Goal: Information Seeking & Learning: Check status

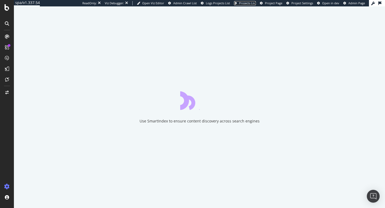
click at [255, 4] on span "Projects List" at bounding box center [247, 3] width 17 height 4
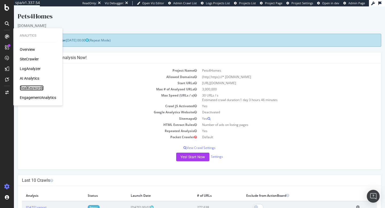
click at [25, 87] on div "RealKeywords" at bounding box center [32, 87] width 24 height 5
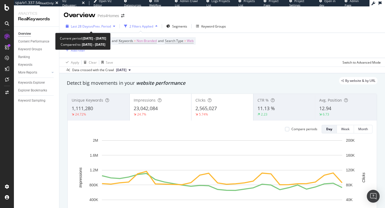
click at [106, 25] on span "vs Prev. Period" at bounding box center [100, 26] width 21 height 5
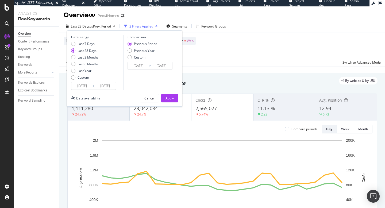
click at [81, 89] on input "[DATE]" at bounding box center [81, 85] width 21 height 7
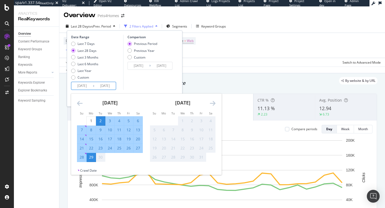
click at [77, 100] on icon "Move backward to switch to the previous month." at bounding box center [80, 103] width 6 height 6
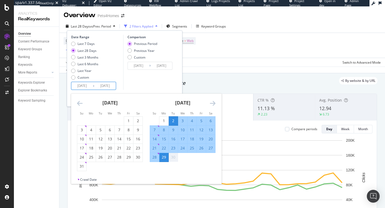
click at [77, 100] on icon "Move backward to switch to the previous month." at bounding box center [80, 103] width 6 height 6
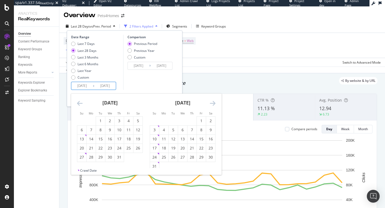
click at [77, 100] on icon "Move backward to switch to the previous month." at bounding box center [80, 103] width 6 height 6
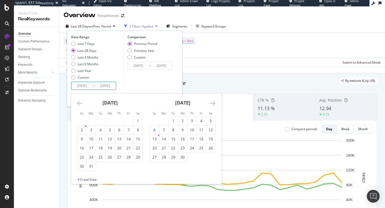
click at [77, 100] on icon "Move backward to switch to the previous month." at bounding box center [80, 103] width 6 height 6
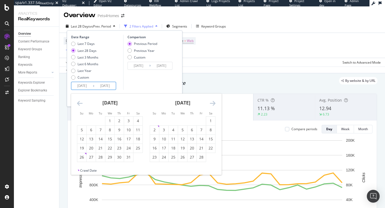
click at [77, 100] on icon "Move backward to switch to the previous month." at bounding box center [80, 103] width 6 height 6
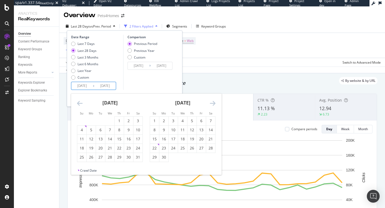
click at [77, 100] on icon "Move backward to switch to the previous month." at bounding box center [80, 103] width 6 height 6
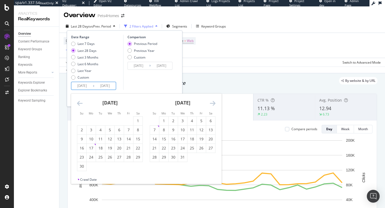
click at [77, 100] on icon "Move backward to switch to the previous month." at bounding box center [80, 103] width 6 height 6
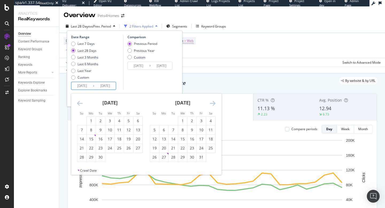
click at [77, 100] on icon "Move backward to switch to the previous month." at bounding box center [80, 103] width 6 height 6
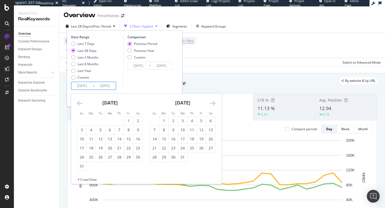
click at [77, 100] on icon "Move backward to switch to the previous month." at bounding box center [80, 103] width 6 height 6
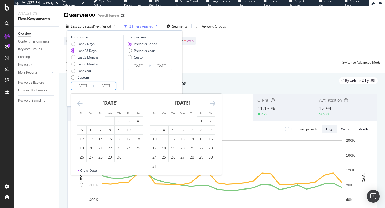
click at [77, 100] on icon "Move backward to switch to the previous month." at bounding box center [80, 103] width 6 height 6
click at [175, 83] on div "Date Range Last 7 Days Last 28 Days Last 3 Months Last 6 Months Last Year Custo…" at bounding box center [124, 62] width 107 height 55
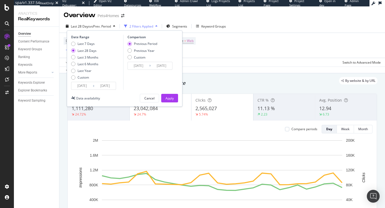
click at [199, 72] on div "Data crossed with the Crawl [DATE]" at bounding box center [222, 70] width 326 height 6
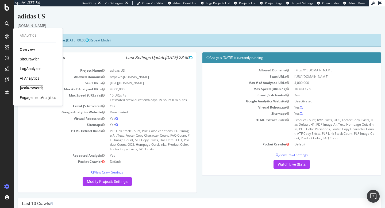
click at [26, 86] on div "RealKeywords" at bounding box center [32, 87] width 24 height 5
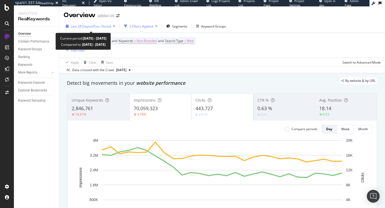
click at [95, 28] on span "vs Prev. Period" at bounding box center [100, 26] width 21 height 5
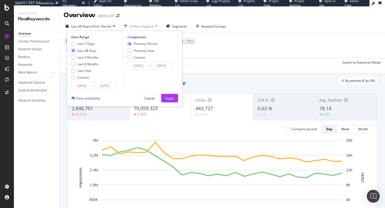
click at [89, 86] on input "2025/09/03" at bounding box center [81, 85] width 21 height 7
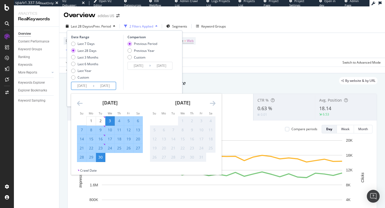
click at [79, 102] on icon "Move backward to switch to the previous month." at bounding box center [80, 103] width 6 height 6
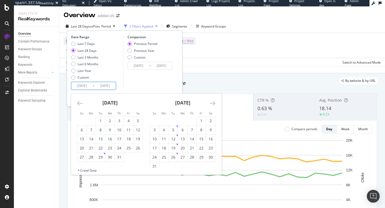
click at [79, 102] on icon "Move backward to switch to the previous month." at bounding box center [80, 103] width 6 height 6
click at [184, 141] on div "16" at bounding box center [182, 138] width 9 height 5
type input "2025/07/16"
type input "2025/04/30"
type input "2025/07/15"
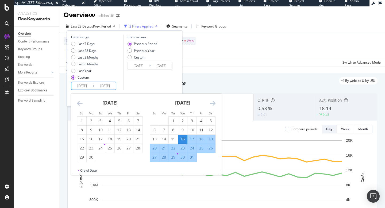
click at [184, 141] on div "16" at bounding box center [182, 138] width 9 height 5
type input "2025/07/16"
type input "2025/07/15"
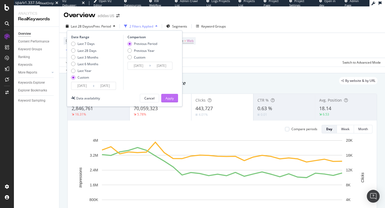
click at [168, 101] on div "Apply" at bounding box center [170, 98] width 8 height 8
